Goal: Information Seeking & Learning: Learn about a topic

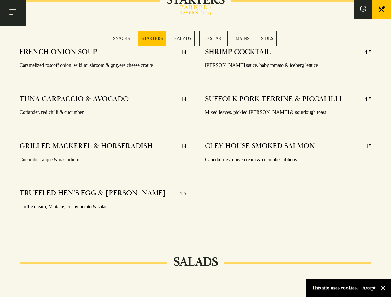
click at [196, 149] on div "SHRIMP COCKTAIL 14.5 [PERSON_NAME] sauce, baby tomato & iceberg lettuce SUFFOLK…" at bounding box center [288, 137] width 185 height 189
click at [13, 13] on button "Toggle navigation" at bounding box center [13, 13] width 26 height 26
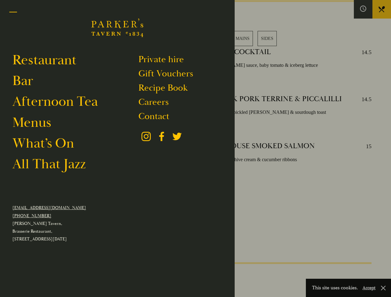
click at [363, 9] on div at bounding box center [195, 148] width 391 height 297
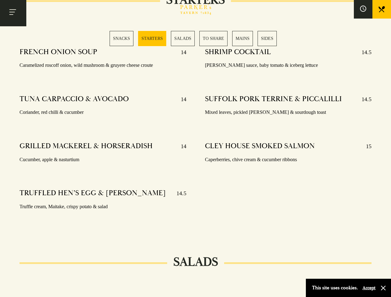
click at [196, 38] on div "SNACKS STARTERS SALADS TO SHARE MAINS SIDES" at bounding box center [196, 38] width 172 height 15
click at [369, 288] on button "Accept" at bounding box center [369, 288] width 13 height 6
